Goal: Task Accomplishment & Management: Complete application form

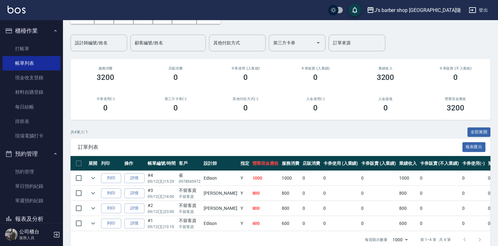
scroll to position [53, 0]
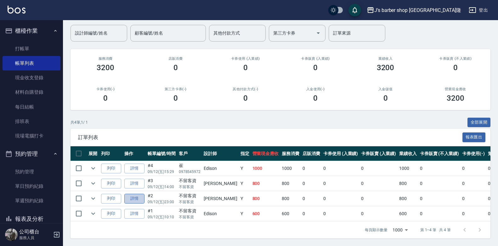
click at [133, 194] on link "詳情" at bounding box center [134, 199] width 20 height 10
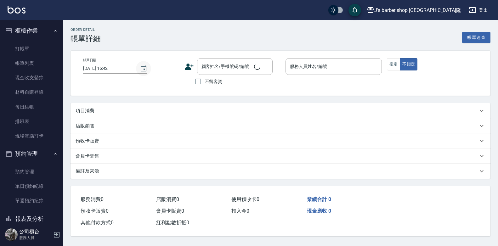
type input "[DATE] 23:00"
checkbox input "true"
type input "[PERSON_NAME](無代號)"
type input "轉帳"
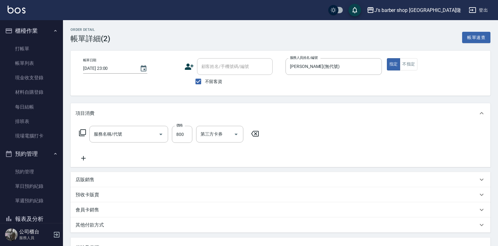
type input "洗剪(101)"
click at [141, 67] on icon "Choose date, selected date is 2025-09-12" at bounding box center [144, 68] width 6 height 6
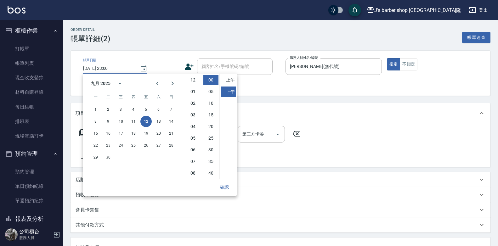
scroll to position [35, 0]
click at [224, 81] on li "上午" at bounding box center [228, 80] width 15 height 10
type input "[DATE] 11:00"
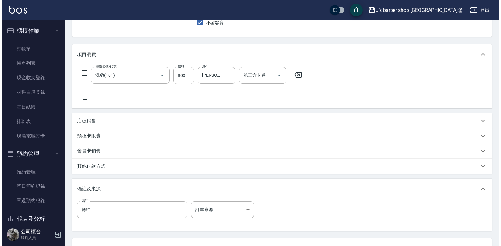
scroll to position [112, 0]
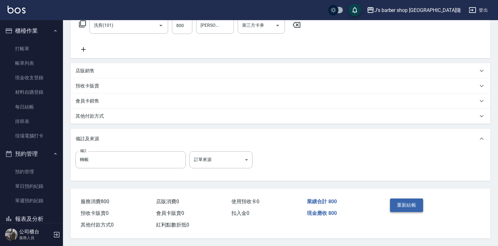
click at [399, 199] on button "重新結帳" at bounding box center [406, 204] width 33 height 13
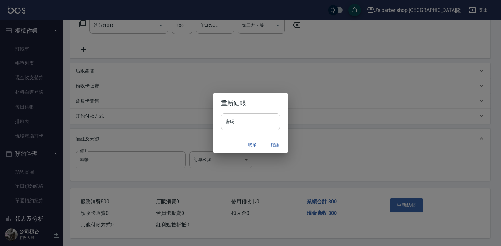
click at [238, 120] on input "密碼" at bounding box center [250, 121] width 59 height 17
type input "*"
type input "****"
click at [279, 142] on button "確認" at bounding box center [275, 145] width 20 height 12
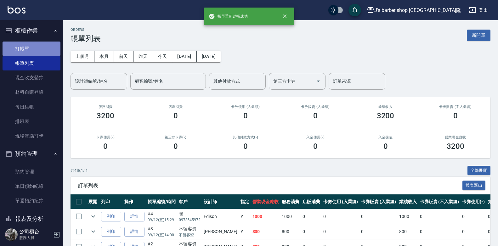
click at [39, 48] on link "打帳單" at bounding box center [32, 49] width 58 height 14
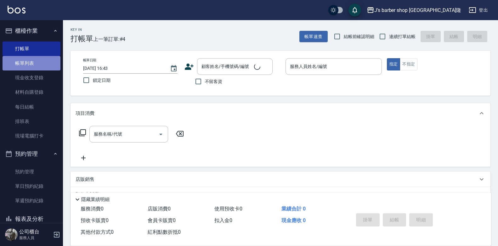
click at [32, 63] on link "帳單列表" at bounding box center [32, 63] width 58 height 14
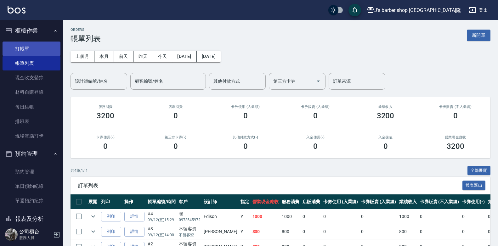
click at [33, 51] on link "打帳單" at bounding box center [32, 49] width 58 height 14
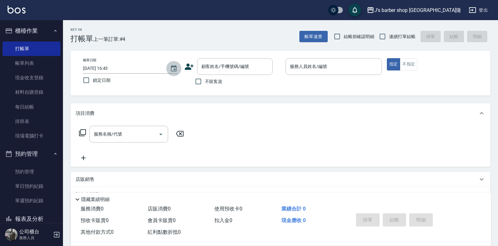
click at [170, 68] on icon "Choose date, selected date is 2025-09-12" at bounding box center [174, 69] width 8 height 8
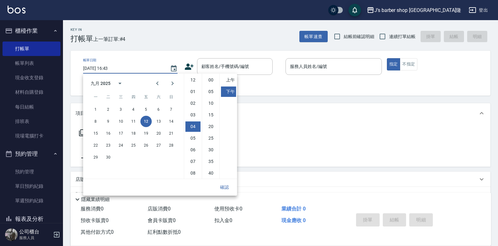
scroll to position [35, 0]
click at [212, 80] on li "00" at bounding box center [210, 80] width 15 height 10
type input "[DATE] 16:00"
click at [228, 182] on button "確認" at bounding box center [224, 187] width 20 height 12
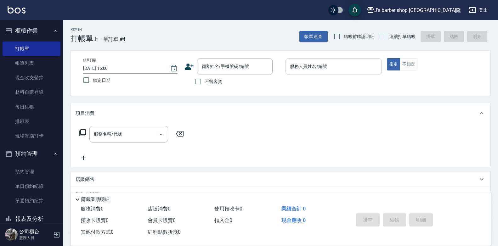
click at [310, 70] on input "服務人員姓名/編號" at bounding box center [333, 66] width 91 height 11
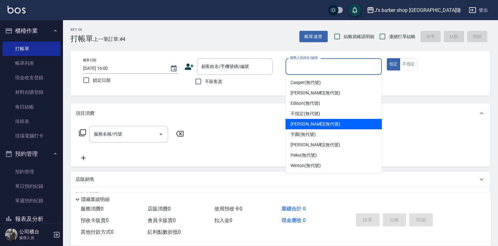
click at [312, 121] on span "[PERSON_NAME] (無代號)" at bounding box center [315, 124] width 50 height 7
type input "[PERSON_NAME](無代號)"
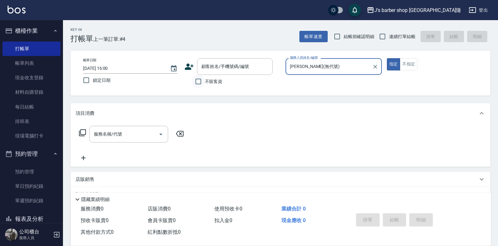
click at [200, 81] on input "不留客資" at bounding box center [198, 81] width 13 height 13
checkbox input "true"
click at [143, 135] on input "服務名稱/代號" at bounding box center [124, 134] width 64 height 11
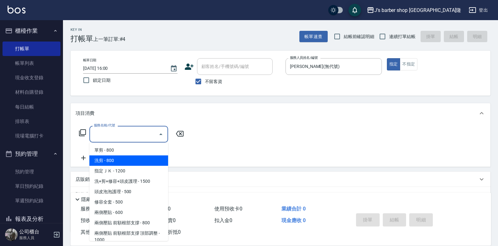
click at [125, 161] on span "洗剪 - 800" at bounding box center [128, 160] width 79 height 10
type input "洗剪(101)"
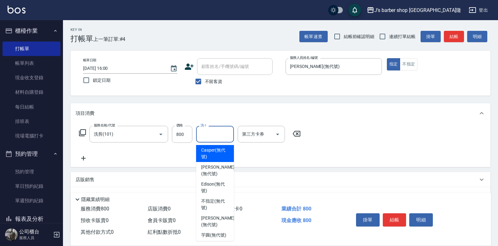
click at [215, 136] on input "洗-1" at bounding box center [215, 134] width 32 height 11
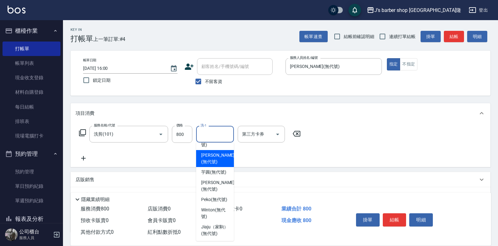
click at [216, 159] on span "[PERSON_NAME] (無代號)" at bounding box center [217, 158] width 33 height 13
type input "[PERSON_NAME](無代號)"
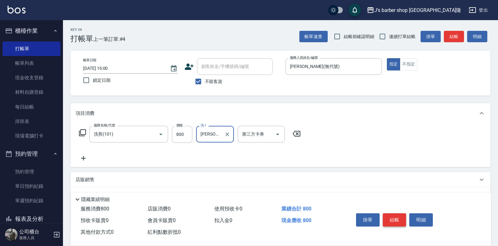
click at [401, 218] on button "結帳" at bounding box center [394, 219] width 24 height 13
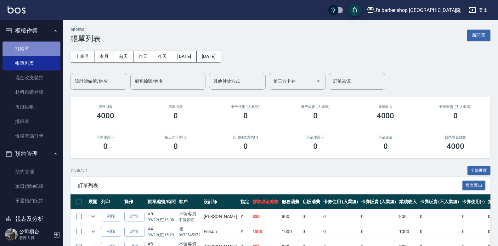
click at [36, 48] on link "打帳單" at bounding box center [32, 49] width 58 height 14
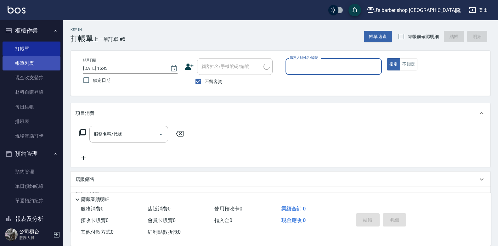
click at [35, 61] on link "帳單列表" at bounding box center [32, 63] width 58 height 14
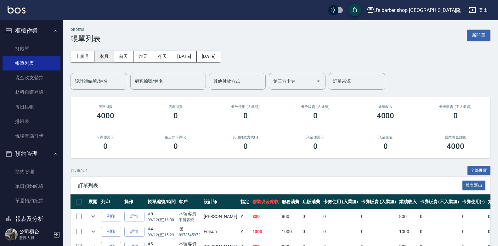
click at [105, 57] on button "本月" at bounding box center [104, 57] width 20 height 12
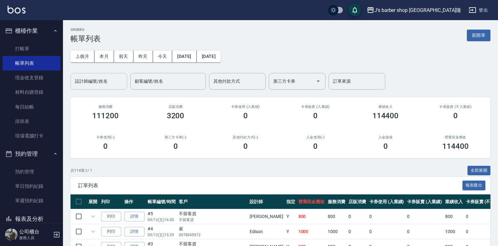
click at [109, 84] on input "設計師編號/姓名" at bounding box center [98, 81] width 51 height 11
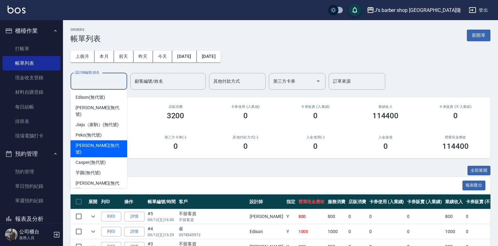
click at [107, 140] on div "[PERSON_NAME] (無代號)" at bounding box center [98, 148] width 57 height 17
type input "[PERSON_NAME](無代號)"
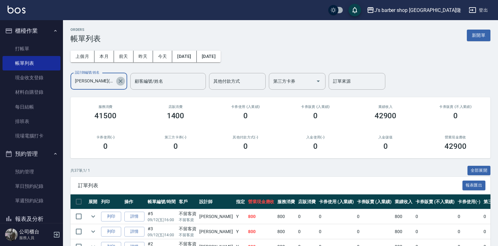
click at [118, 81] on icon "Clear" at bounding box center [120, 81] width 6 height 6
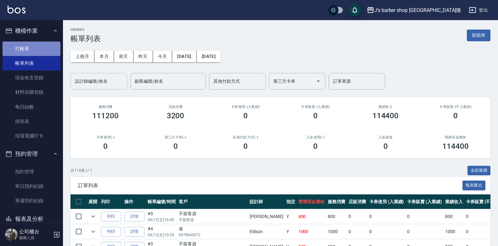
click at [31, 45] on link "打帳單" at bounding box center [32, 49] width 58 height 14
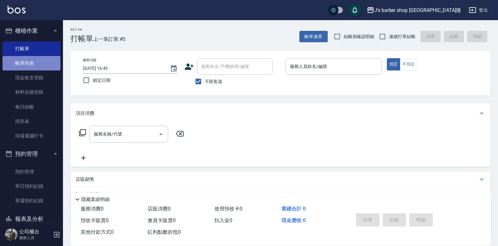
click at [45, 65] on link "帳單列表" at bounding box center [32, 63] width 58 height 14
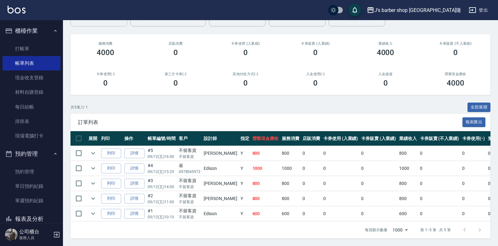
scroll to position [68, 0]
